Goal: Navigation & Orientation: Find specific page/section

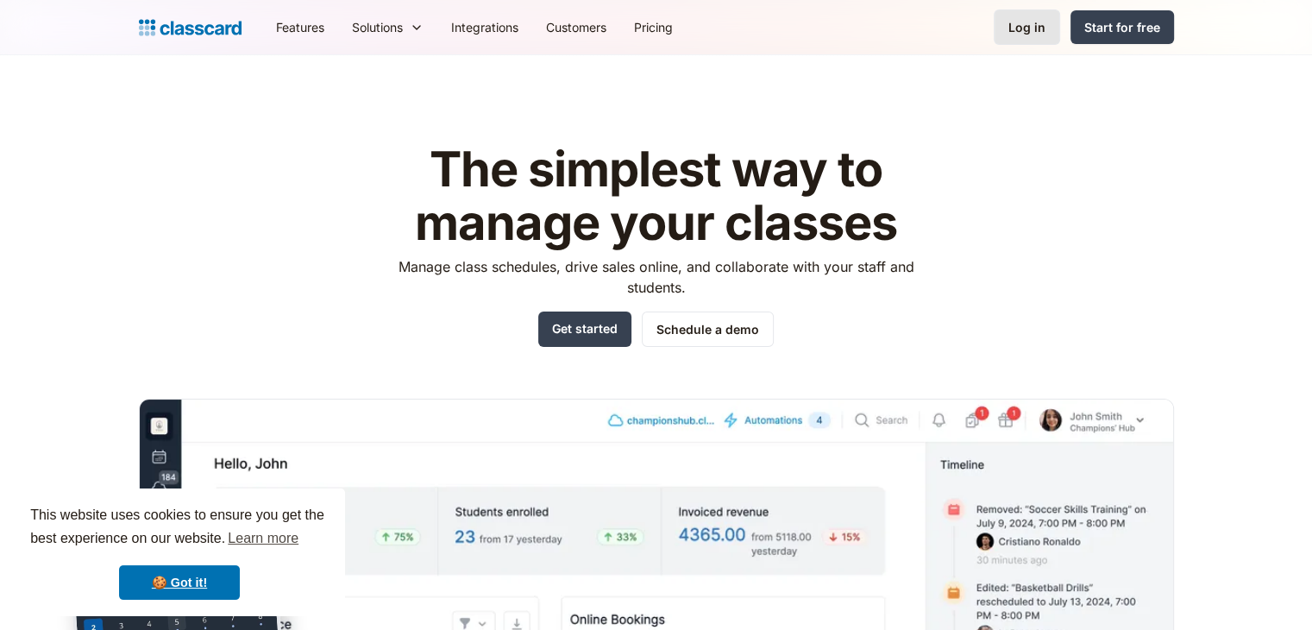
click at [1032, 22] on div "Log in" at bounding box center [1026, 27] width 37 height 18
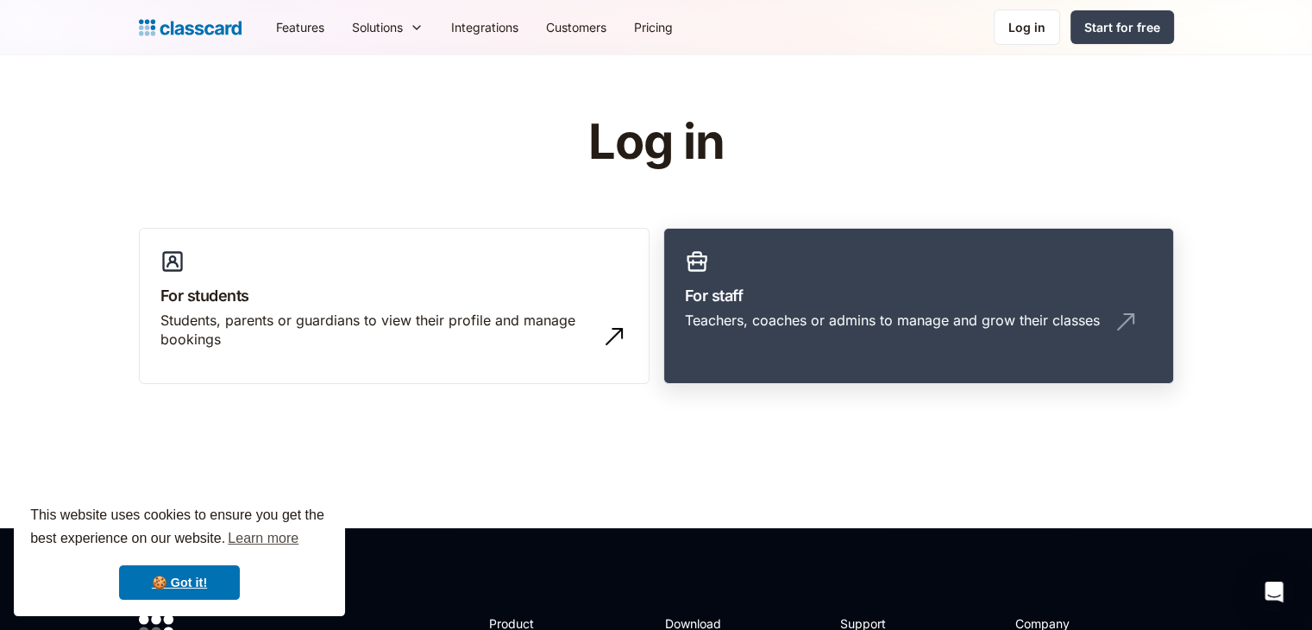
click at [969, 293] on h3 "For staff" at bounding box center [918, 295] width 467 height 23
